Goal: Task Accomplishment & Management: Complete application form

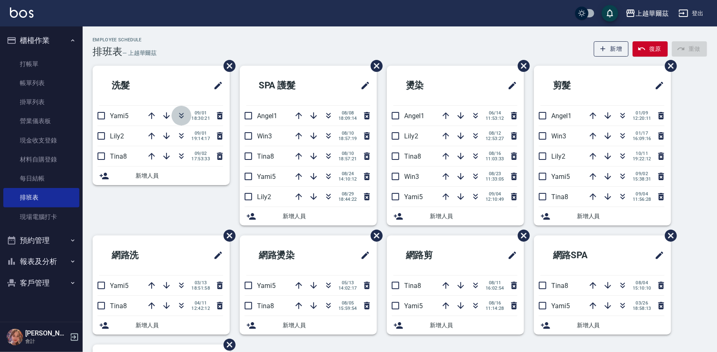
click at [178, 120] on icon "button" at bounding box center [182, 116] width 10 height 10
click at [479, 281] on icon "button" at bounding box center [476, 286] width 10 height 10
click at [177, 289] on icon "button" at bounding box center [182, 286] width 10 height 10
click at [645, 49] on icon "button" at bounding box center [642, 48] width 7 height 3
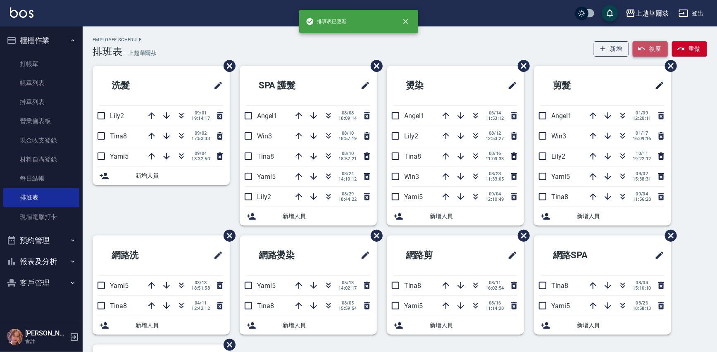
click at [645, 49] on icon "button" at bounding box center [642, 48] width 7 height 3
click at [187, 287] on button "button" at bounding box center [182, 286] width 20 height 20
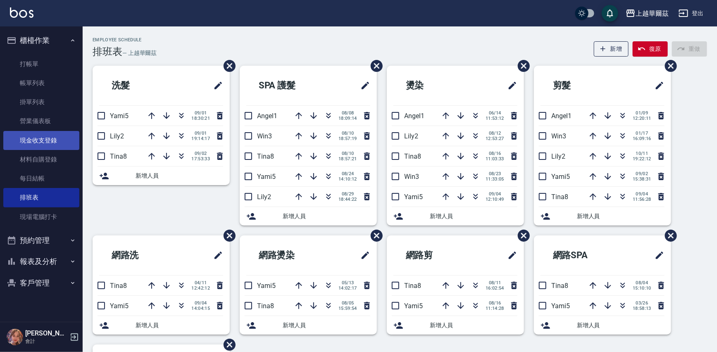
click at [43, 144] on link "現金收支登錄" at bounding box center [41, 140] width 76 height 19
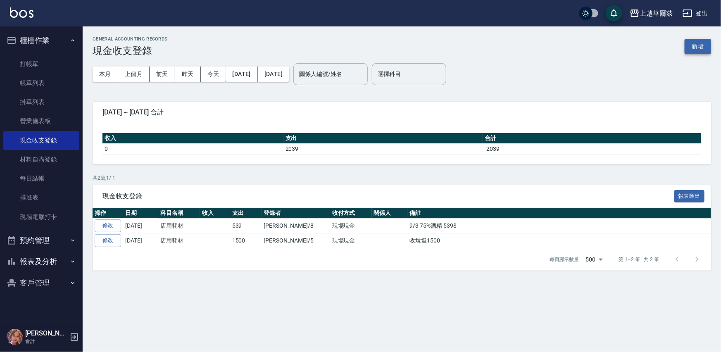
click at [707, 48] on button "新增" at bounding box center [698, 46] width 26 height 15
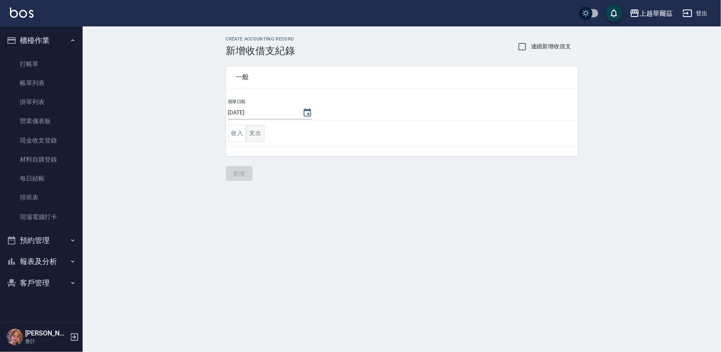
click at [260, 132] on button "支出" at bounding box center [255, 133] width 19 height 17
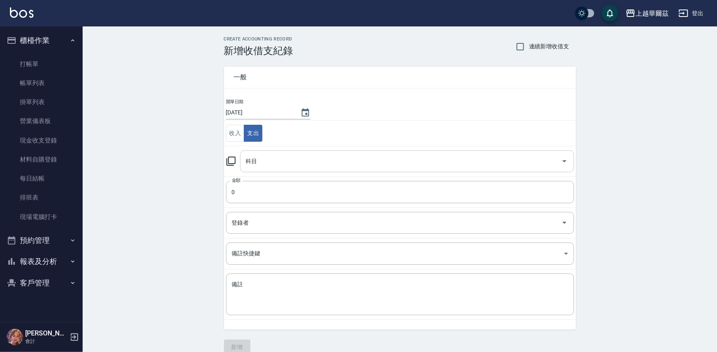
click at [272, 158] on input "科目" at bounding box center [401, 161] width 314 height 14
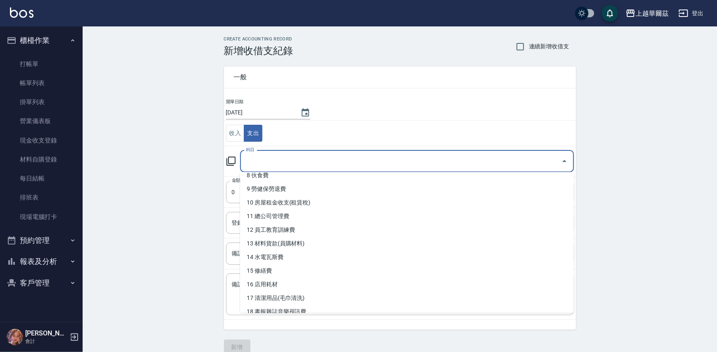
scroll to position [129, 0]
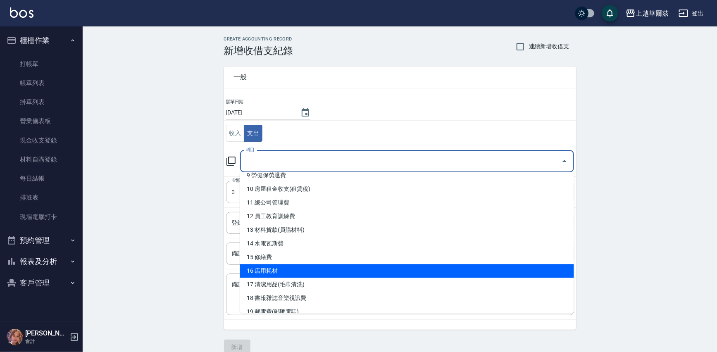
click at [271, 271] on li "16 店用耗材" at bounding box center [407, 271] width 334 height 14
type input "16 店用耗材"
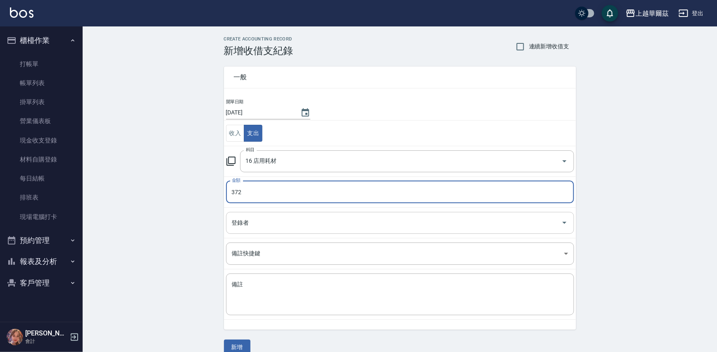
type input "372"
click at [265, 218] on input "登錄者" at bounding box center [394, 223] width 328 height 14
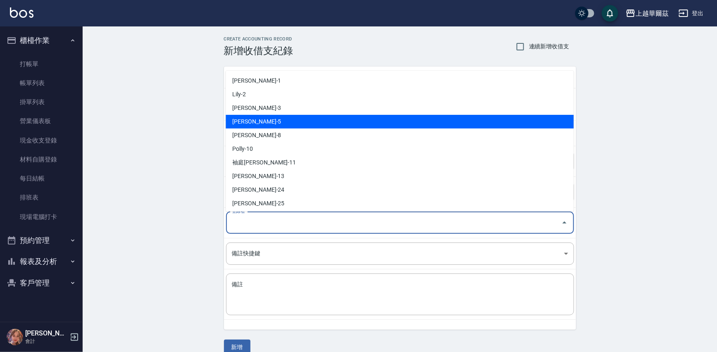
click at [286, 124] on li "[PERSON_NAME]-5" at bounding box center [400, 122] width 348 height 14
type input "[PERSON_NAME]-5"
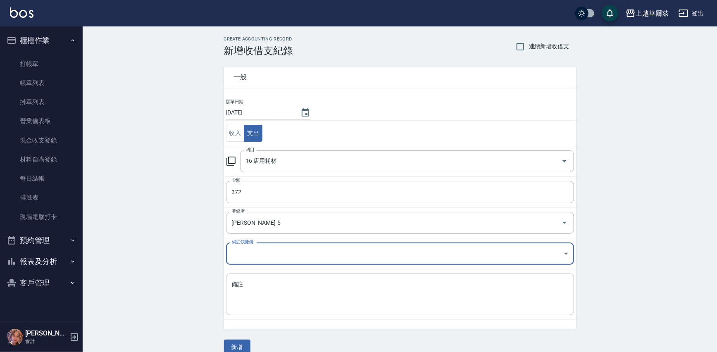
click at [267, 292] on textarea "備註" at bounding box center [400, 295] width 337 height 28
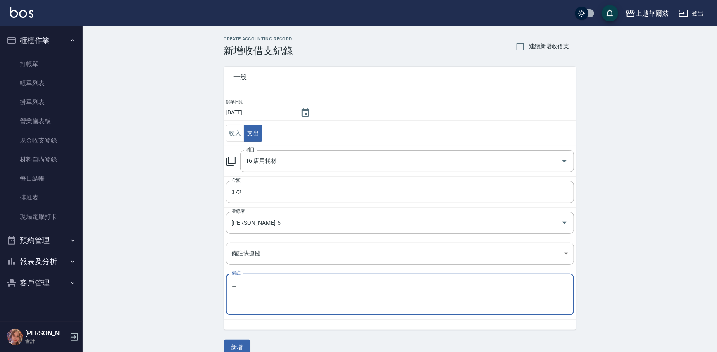
type textarea "尉"
type textarea "衛生紙372"
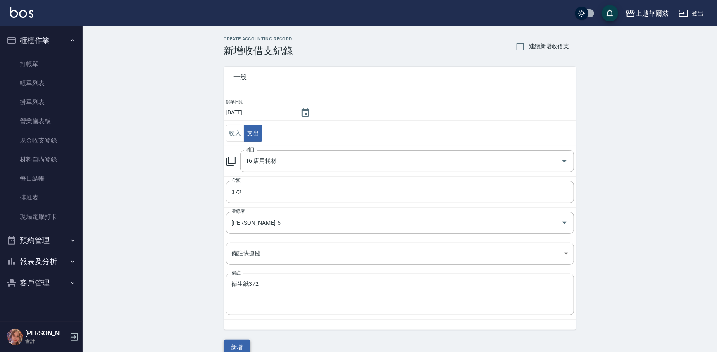
click at [240, 348] on button "新增" at bounding box center [237, 347] width 26 height 15
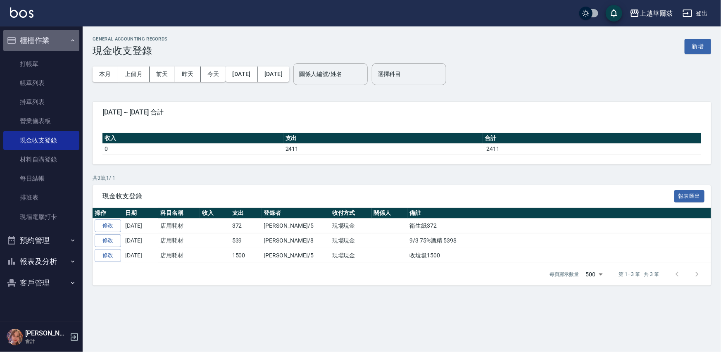
click at [58, 41] on button "櫃檯作業" at bounding box center [41, 40] width 76 height 21
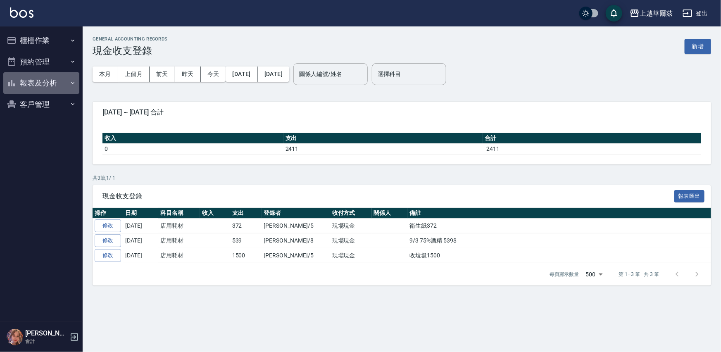
click at [61, 74] on button "報表及分析" at bounding box center [41, 82] width 76 height 21
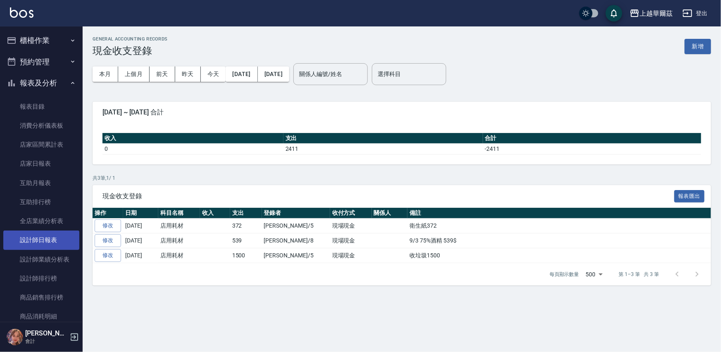
click at [48, 246] on link "設計師日報表" at bounding box center [41, 240] width 76 height 19
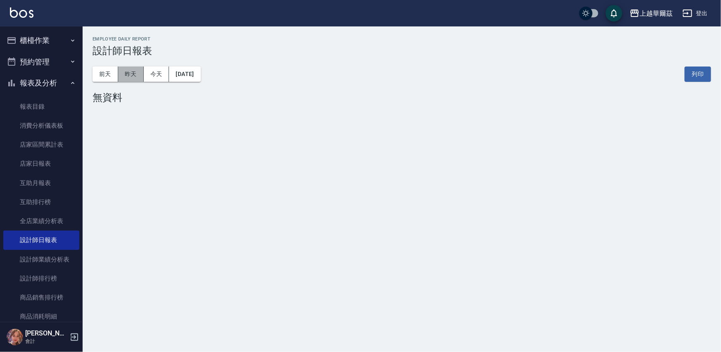
click at [127, 70] on button "昨天" at bounding box center [131, 74] width 26 height 15
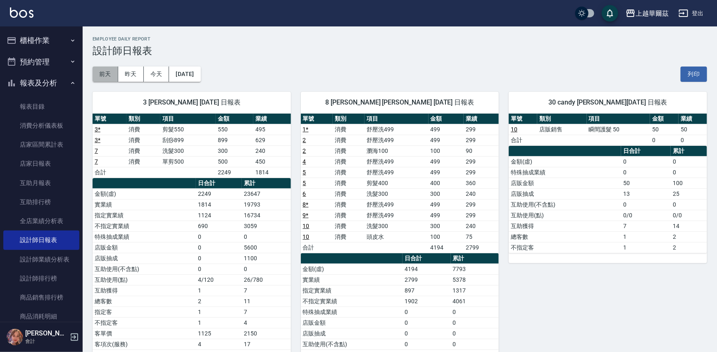
click at [99, 77] on button "前天" at bounding box center [106, 74] width 26 height 15
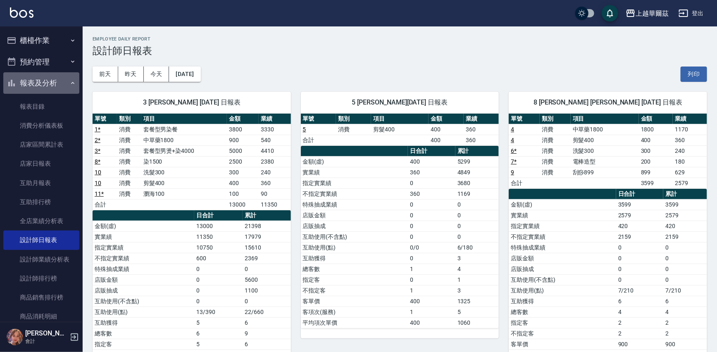
click at [45, 84] on button "報表及分析" at bounding box center [41, 82] width 76 height 21
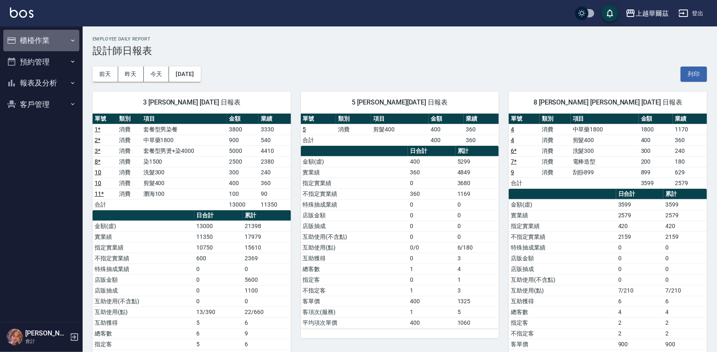
click at [39, 32] on button "櫃檯作業" at bounding box center [41, 40] width 76 height 21
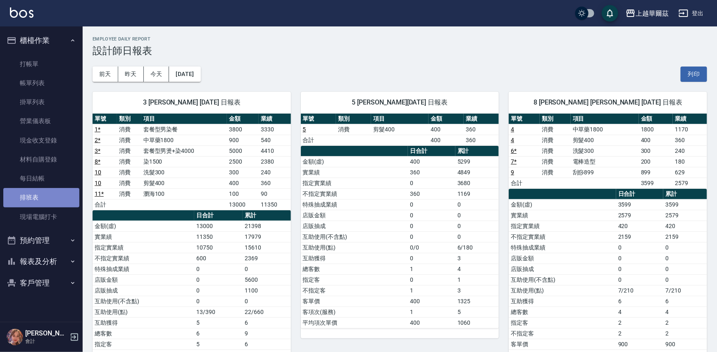
click at [47, 198] on link "排班表" at bounding box center [41, 197] width 76 height 19
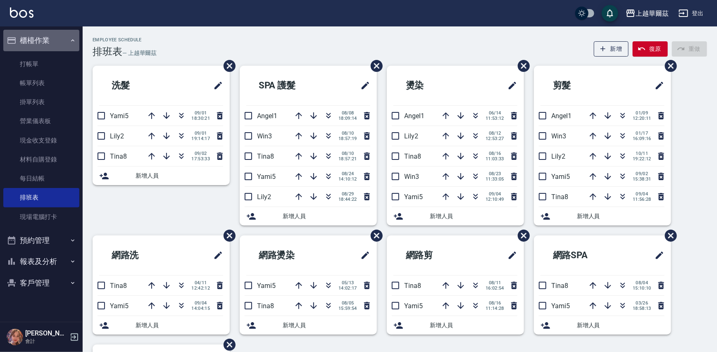
click at [47, 40] on button "櫃檯作業" at bounding box center [41, 40] width 76 height 21
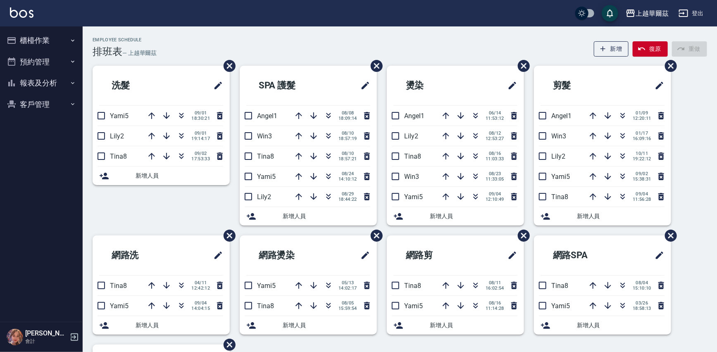
click at [39, 91] on button "報表及分析" at bounding box center [41, 82] width 76 height 21
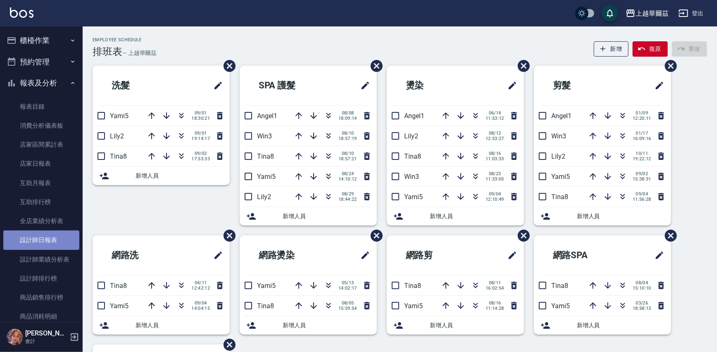
click at [51, 244] on link "設計師日報表" at bounding box center [41, 240] width 76 height 19
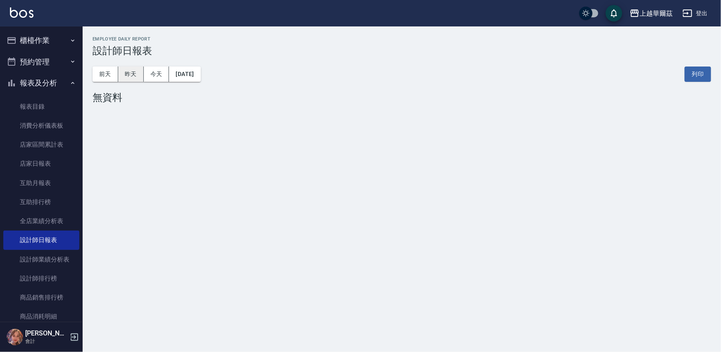
click at [131, 70] on button "昨天" at bounding box center [131, 74] width 26 height 15
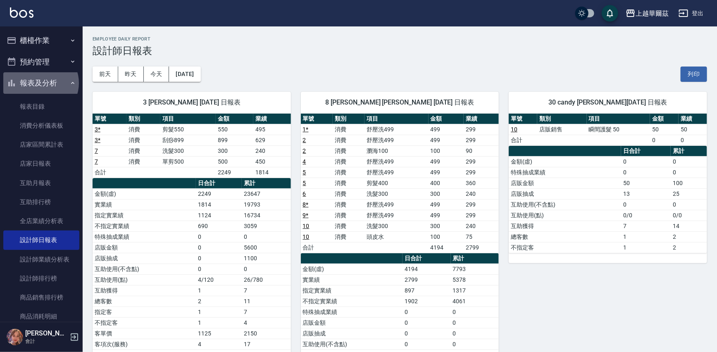
click at [40, 83] on button "報表及分析" at bounding box center [41, 82] width 76 height 21
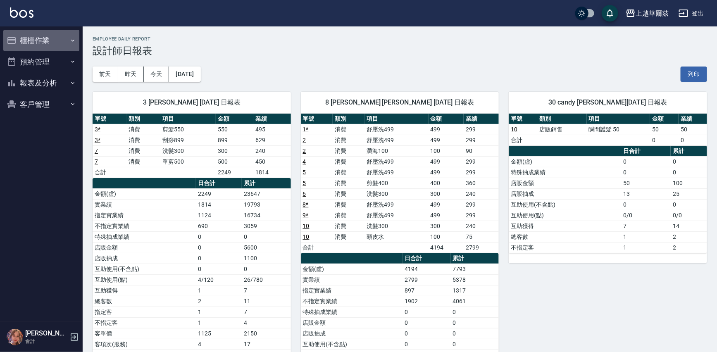
click at [36, 34] on button "櫃檯作業" at bounding box center [41, 40] width 76 height 21
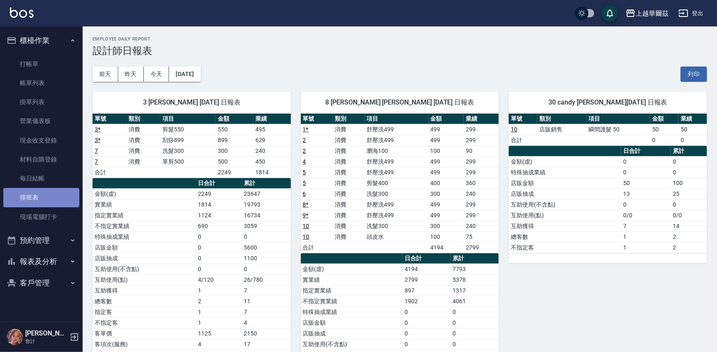
click at [44, 203] on link "排班表" at bounding box center [41, 197] width 76 height 19
